Goal: Task Accomplishment & Management: Use online tool/utility

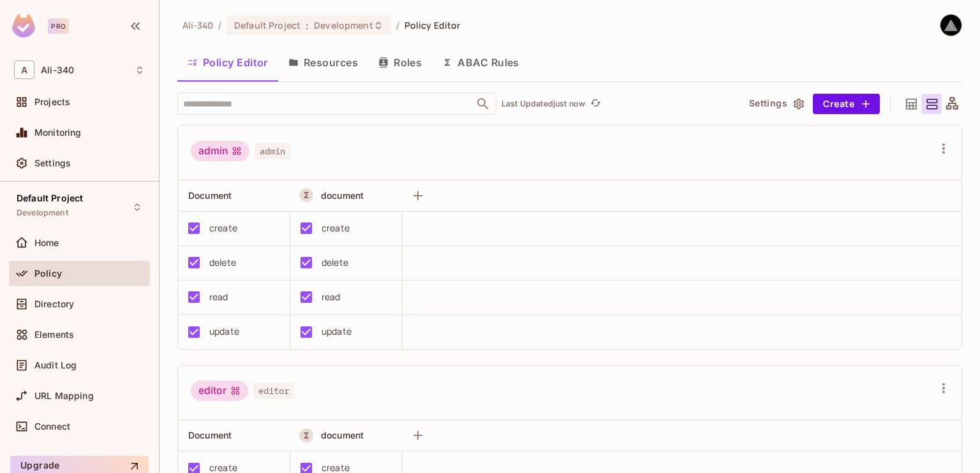
click at [309, 76] on button "Resources" at bounding box center [323, 63] width 90 height 32
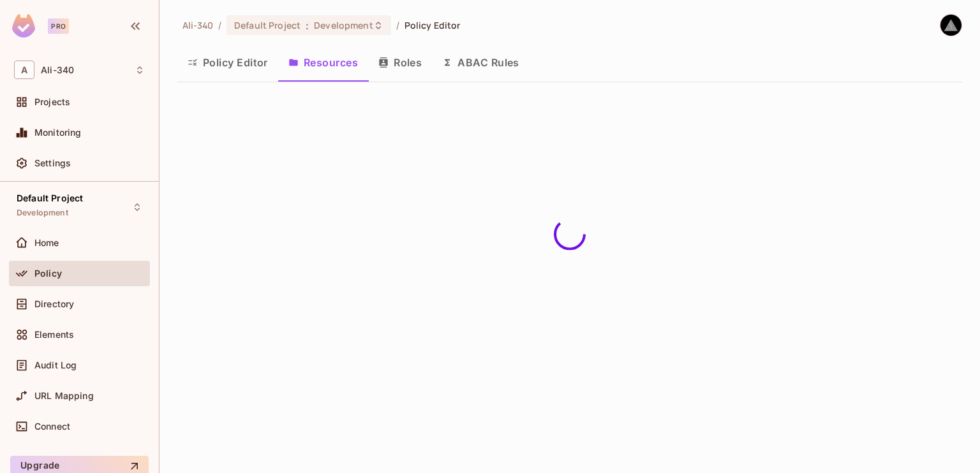
click at [207, 70] on button "Policy Editor" at bounding box center [227, 63] width 101 height 32
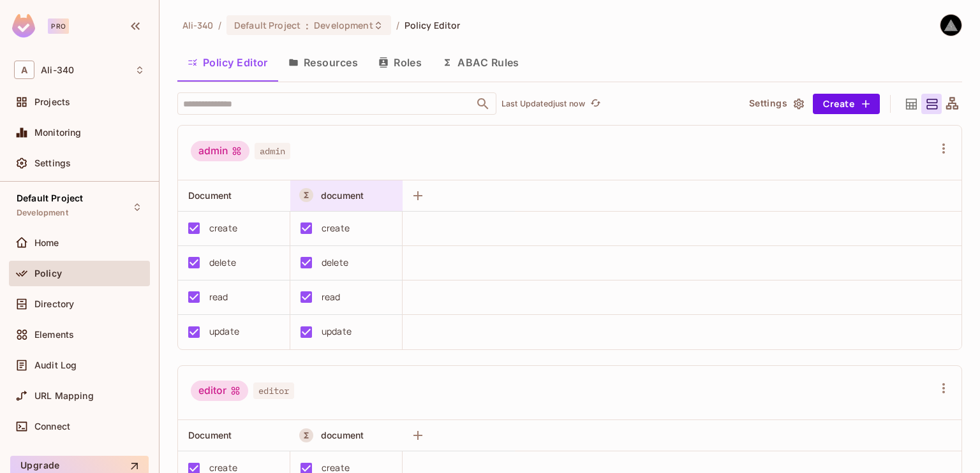
click at [355, 191] on span "document" at bounding box center [342, 195] width 43 height 11
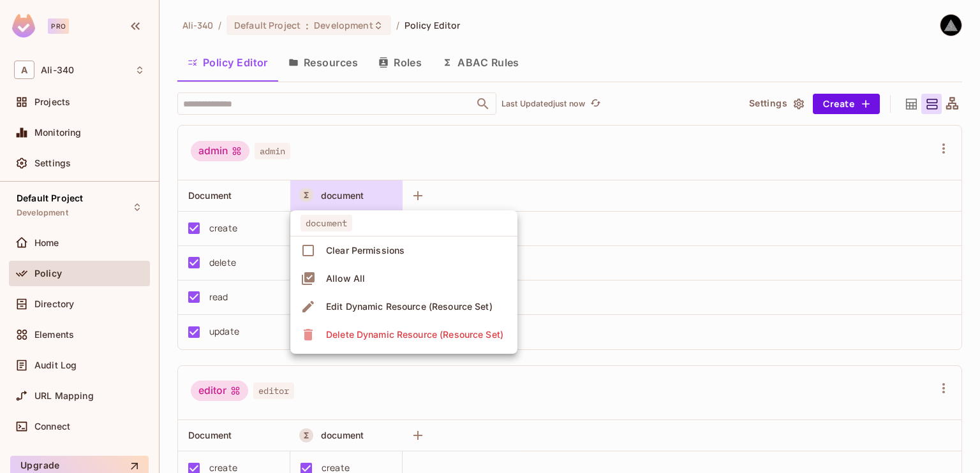
click at [365, 297] on span "Edit Dynamic Resource (Resource Set)" at bounding box center [409, 307] width 174 height 20
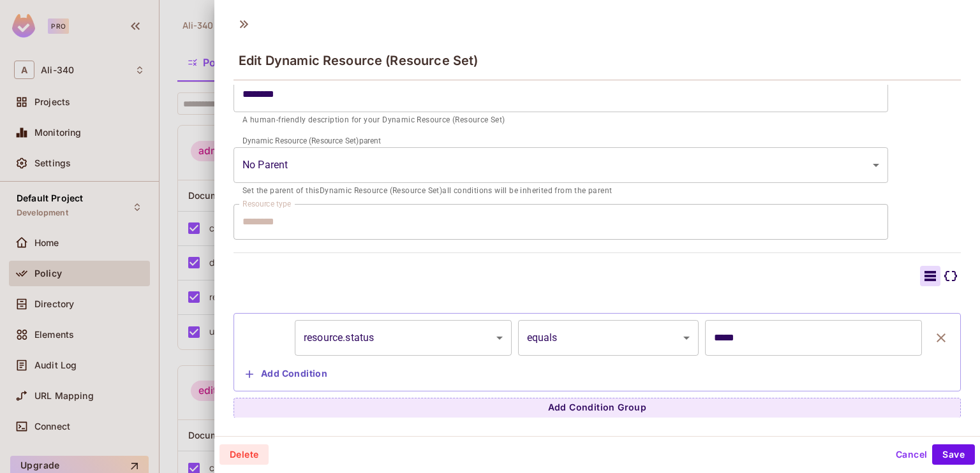
scroll to position [2, 0]
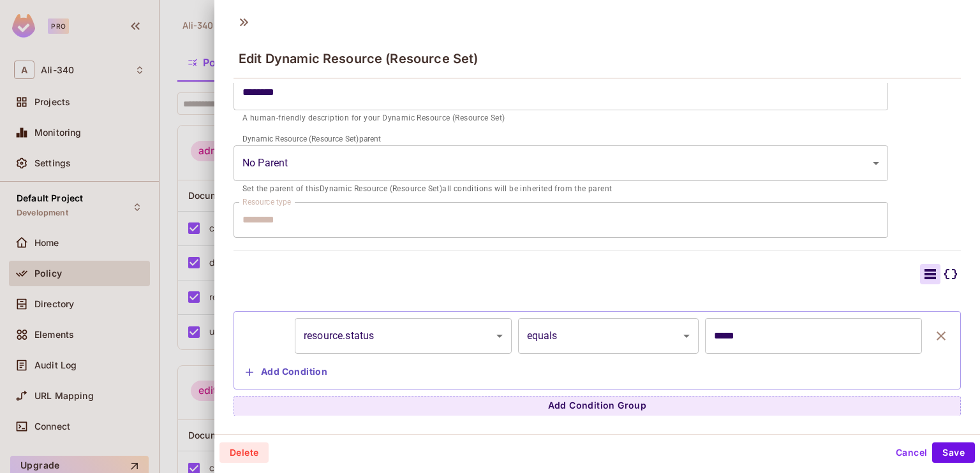
click at [294, 373] on button "Add Condition" at bounding box center [287, 372] width 92 height 20
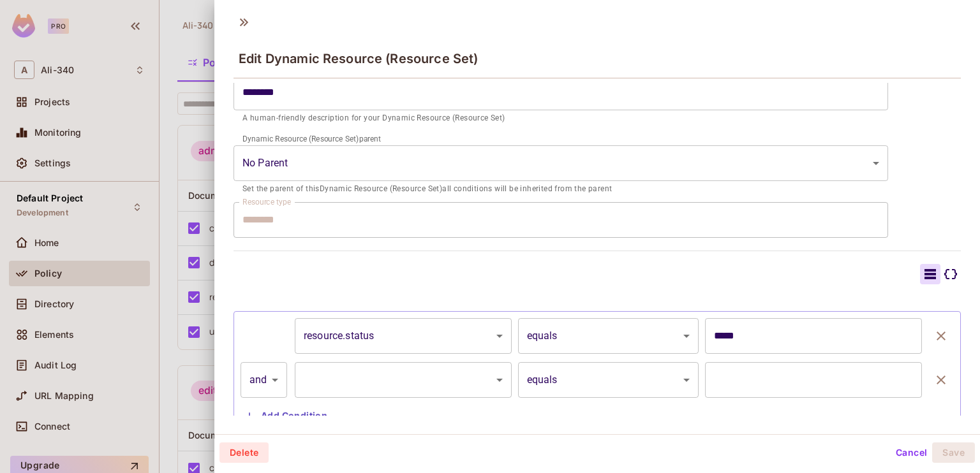
click at [461, 382] on body "Pro A Ali-340 Projects Monitoring Settings Default Project Development Home Pol…" at bounding box center [490, 236] width 980 height 473
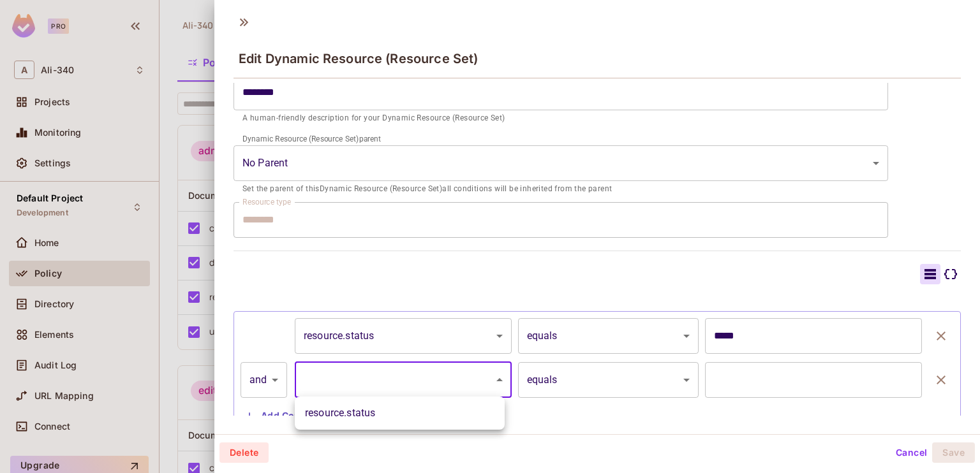
click at [425, 410] on li "resource.status" at bounding box center [400, 413] width 210 height 23
type input "**********"
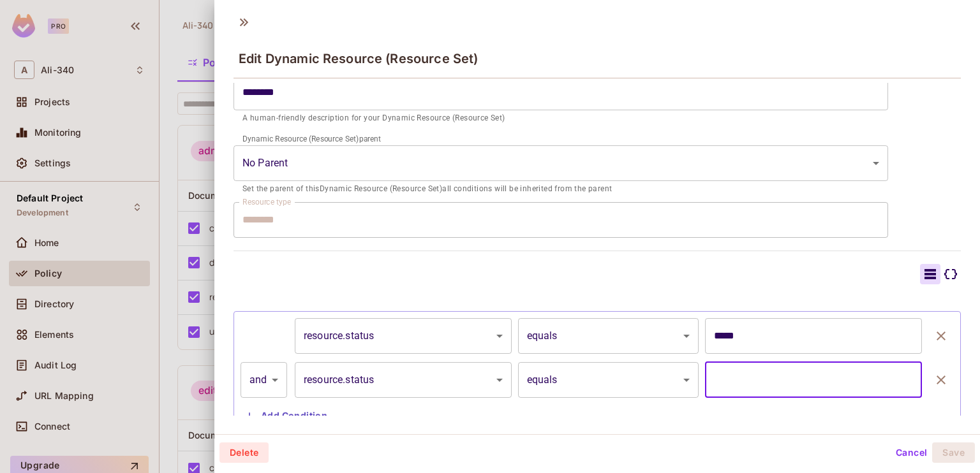
click at [792, 387] on input "text" at bounding box center [813, 380] width 217 height 36
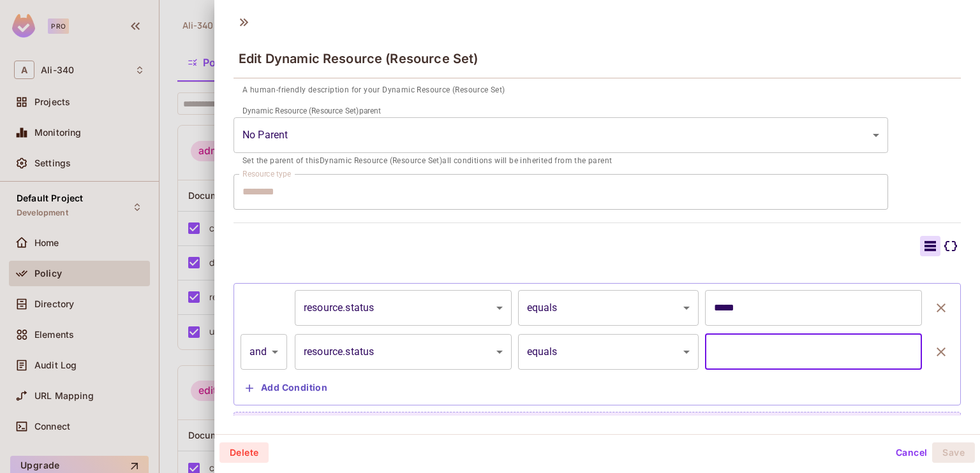
scroll to position [214, 0]
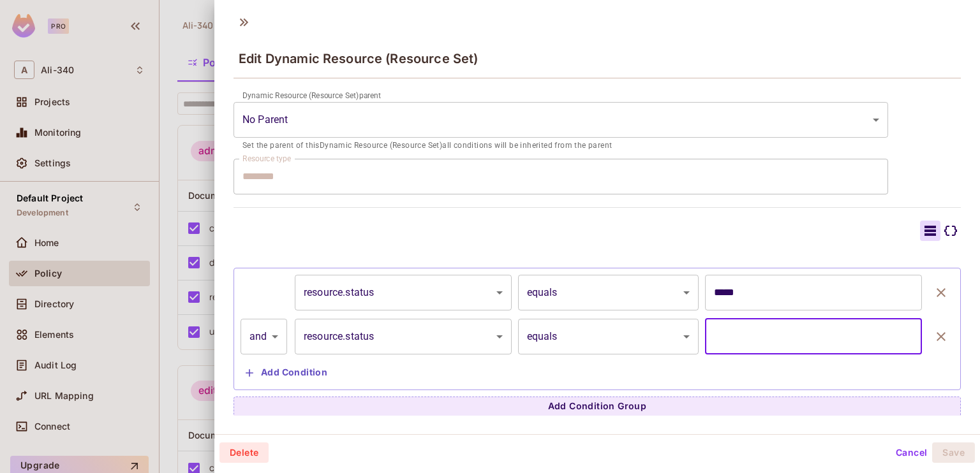
click at [878, 449] on div "Delete Cancel Save" at bounding box center [596, 453] width 755 height 20
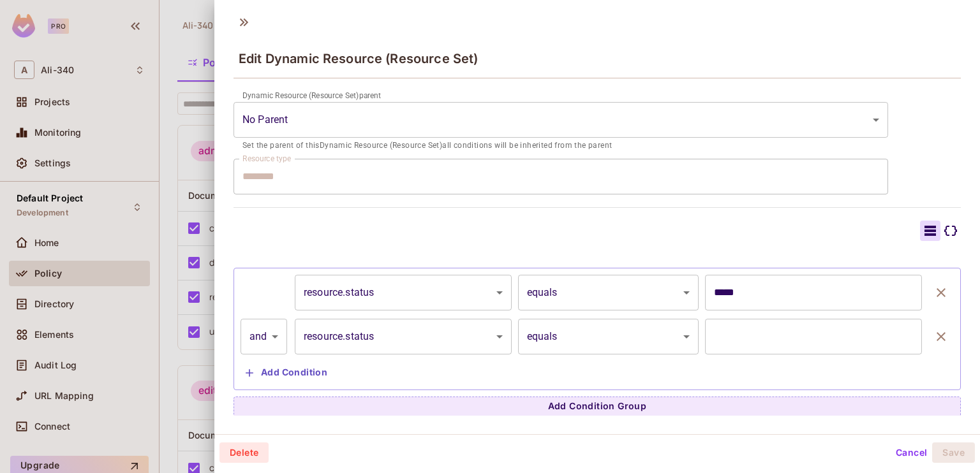
click at [891, 446] on button "Cancel" at bounding box center [911, 453] width 41 height 20
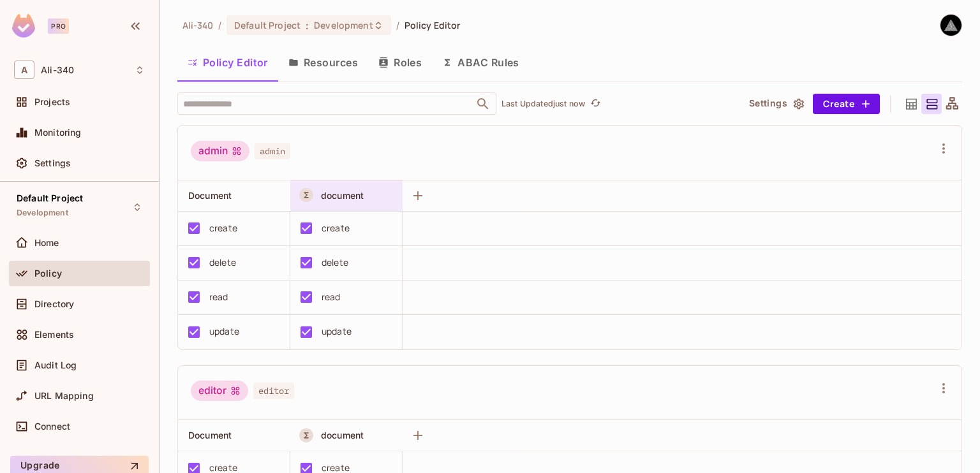
click at [331, 184] on div "document" at bounding box center [346, 196] width 112 height 31
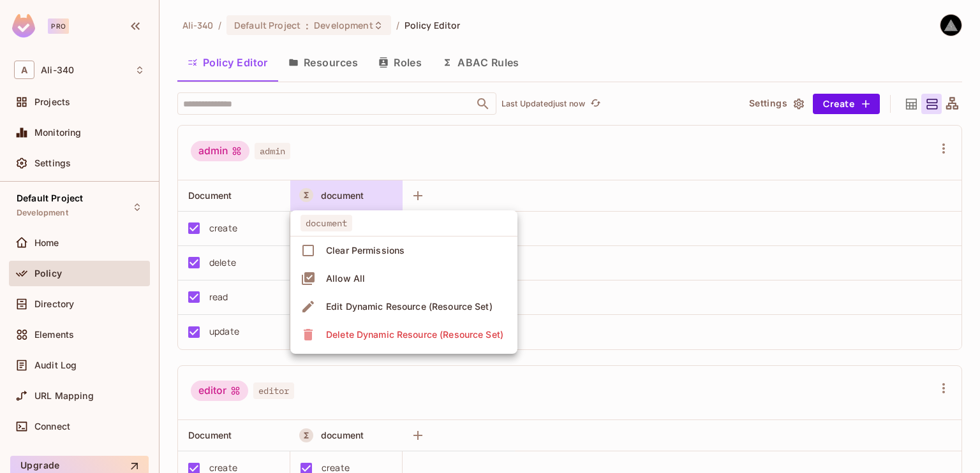
click at [357, 311] on div "Edit Dynamic Resource (Resource Set)" at bounding box center [409, 307] width 167 height 13
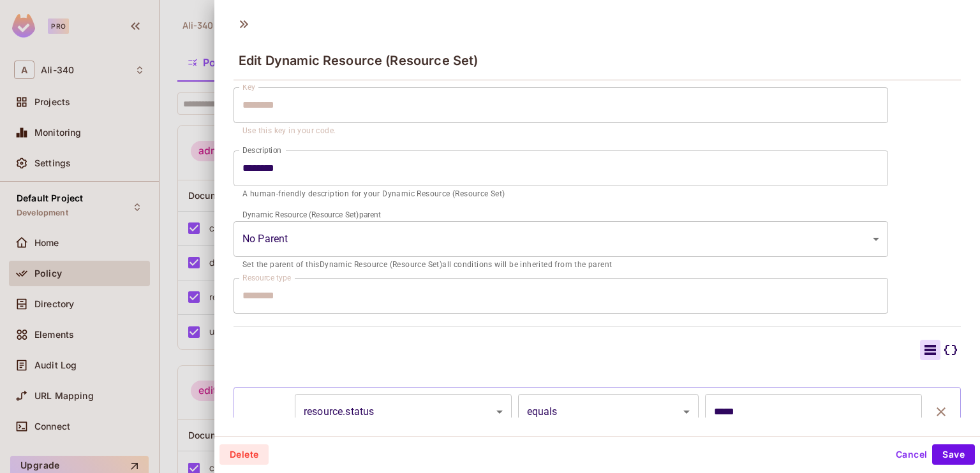
scroll to position [171, 0]
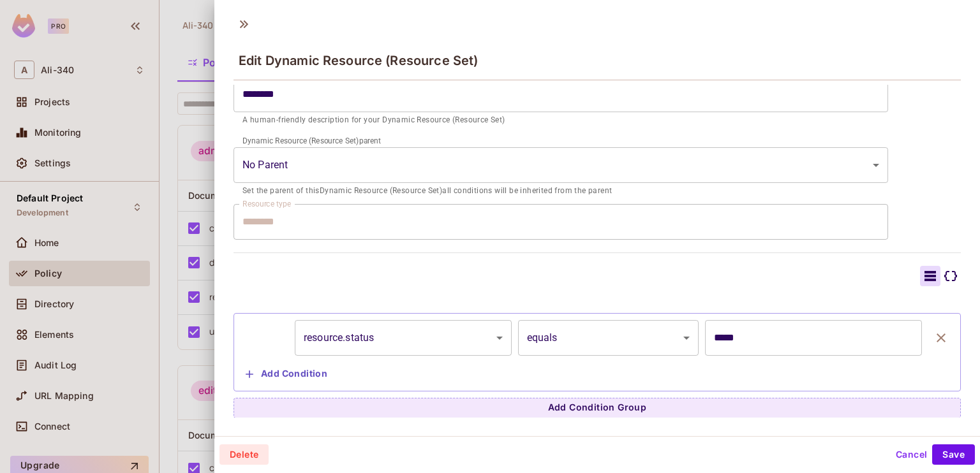
click at [944, 276] on icon at bounding box center [950, 276] width 13 height 10
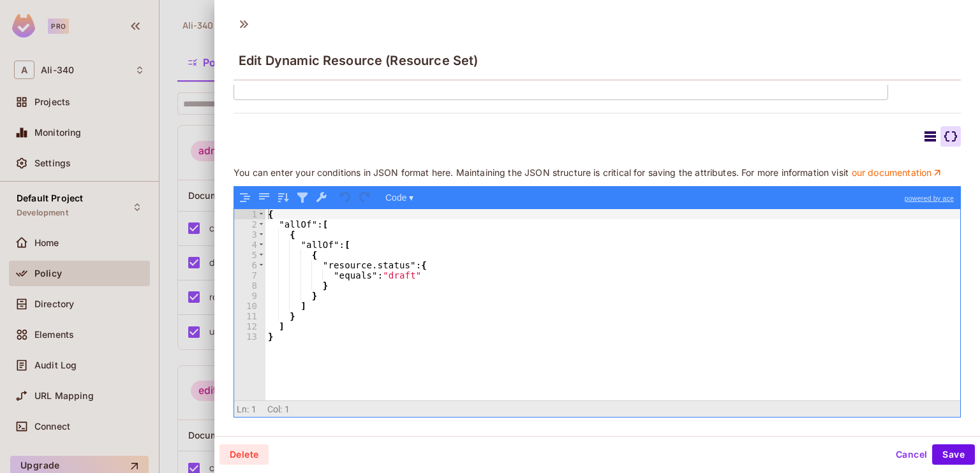
scroll to position [320, 0]
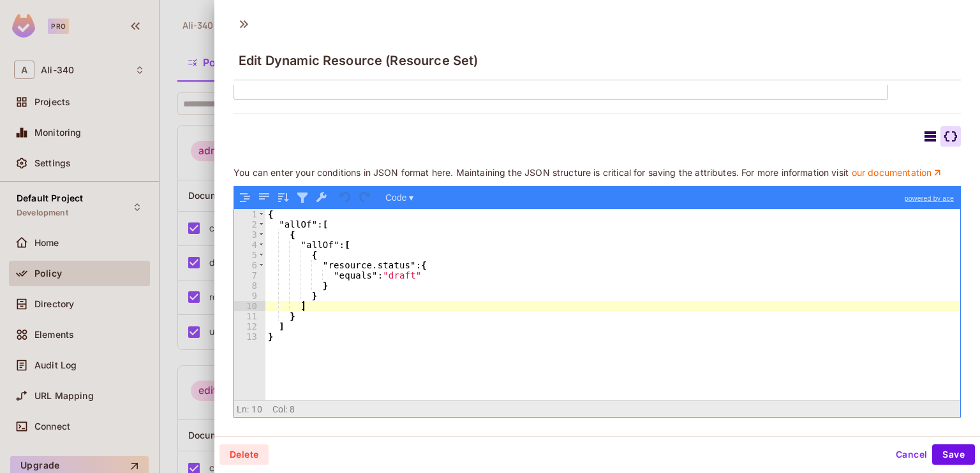
click at [468, 306] on div "{ "allOf" : [ { "allOf" : [ { "resource.status" : { "equals" : "draft" } } ] } …" at bounding box center [612, 315] width 695 height 212
click at [332, 273] on div "{ "allOf" : [ { "allOf" : [ { "resource.status" : { "equals" : "draft" } } ] } …" at bounding box center [612, 315] width 695 height 212
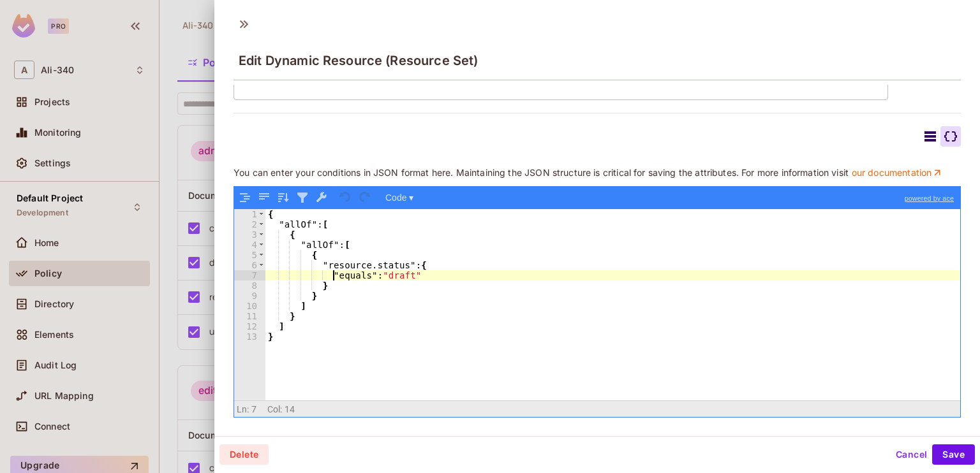
click at [339, 275] on div "{ "allOf" : [ { "allOf" : [ { "resource.status" : { "equals" : "draft" } } ] } …" at bounding box center [612, 315] width 695 height 212
click at [393, 278] on div "{ "allOf" : [ { "allOf" : [ { "resource.status" : { "equals" : "draft" } } ] } …" at bounding box center [612, 315] width 695 height 212
click at [352, 274] on div "{ "allOf" : [ { "allOf" : [ { "resource.status" : { "equals" : "draft" } } ] } …" at bounding box center [612, 315] width 695 height 212
click at [923, 129] on icon at bounding box center [930, 136] width 15 height 15
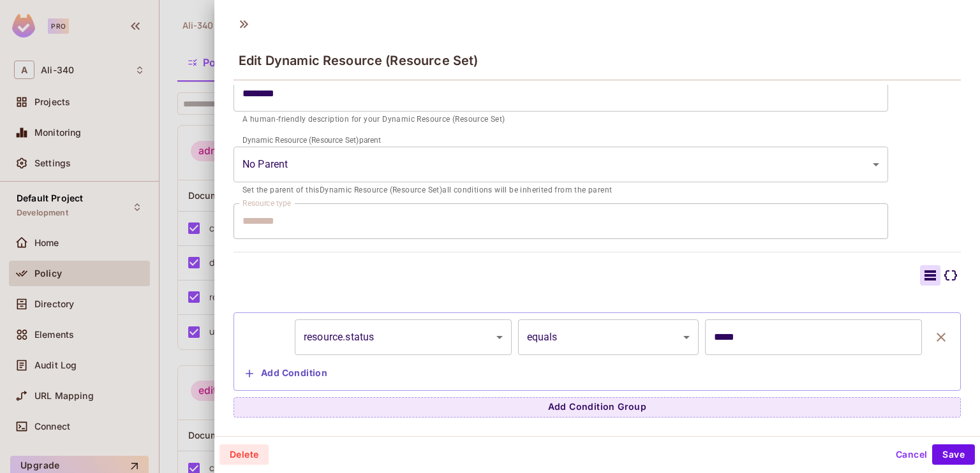
scroll to position [171, 0]
click at [906, 456] on button "Cancel" at bounding box center [911, 455] width 41 height 20
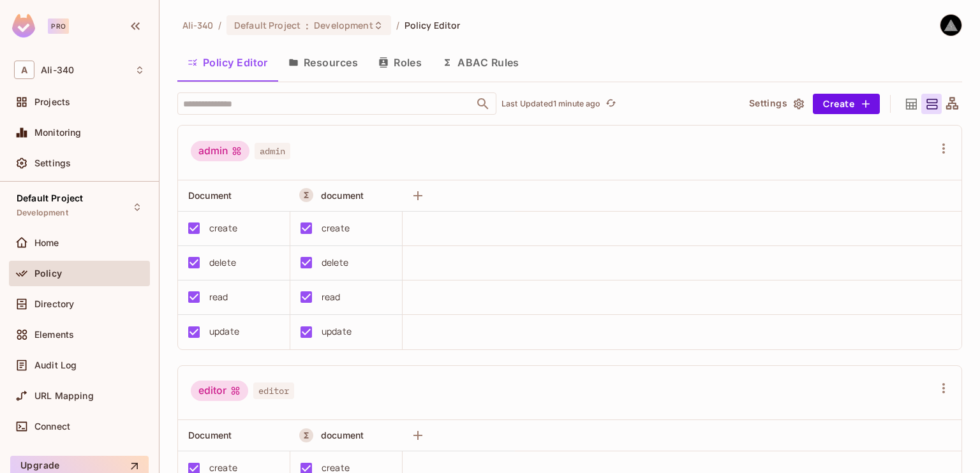
drag, startPoint x: 521, startPoint y: 160, endPoint x: 429, endPoint y: 151, distance: 92.9
click at [429, 151] on div "admin admin" at bounding box center [562, 153] width 743 height 24
drag, startPoint x: 551, startPoint y: 156, endPoint x: 513, endPoint y: 152, distance: 38.4
click at [513, 152] on div "admin admin" at bounding box center [562, 153] width 743 height 24
click at [332, 66] on button "Resources" at bounding box center [323, 63] width 90 height 32
